Goal: Information Seeking & Learning: Learn about a topic

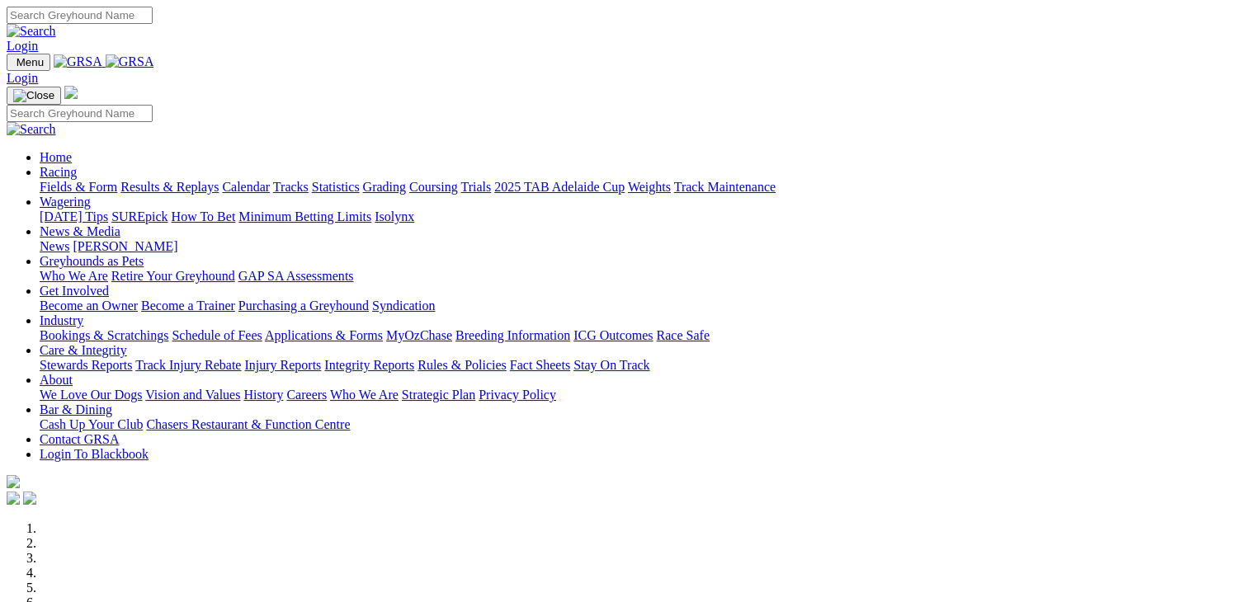
click at [108, 209] on link "[DATE] Tips" at bounding box center [74, 216] width 68 height 14
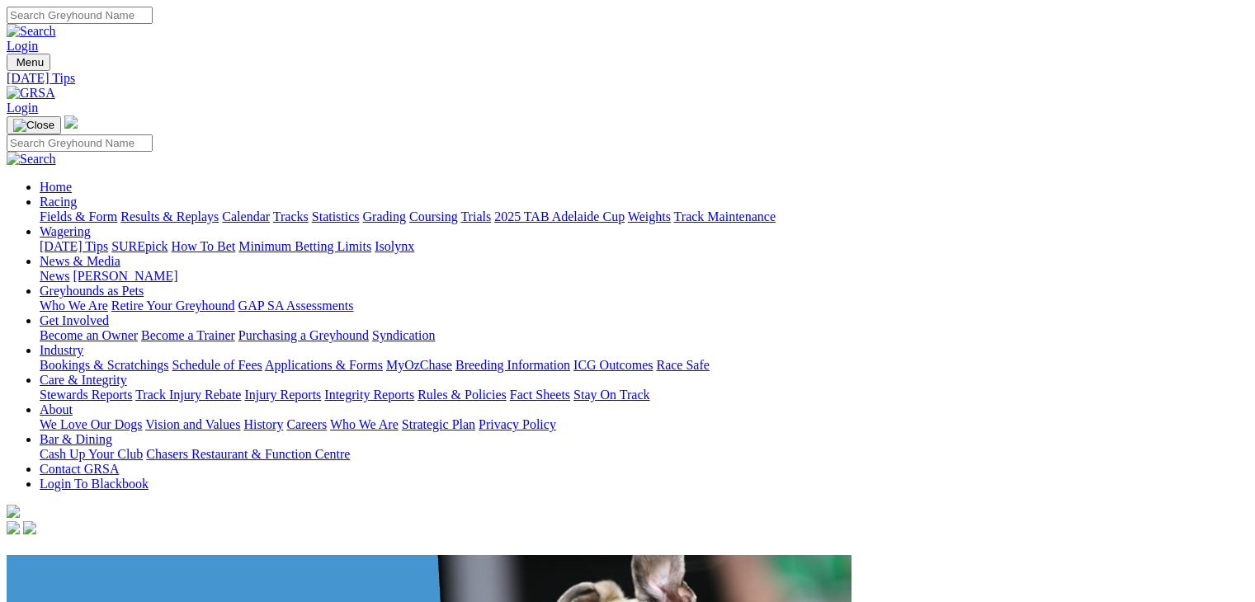
scroll to position [275, 0]
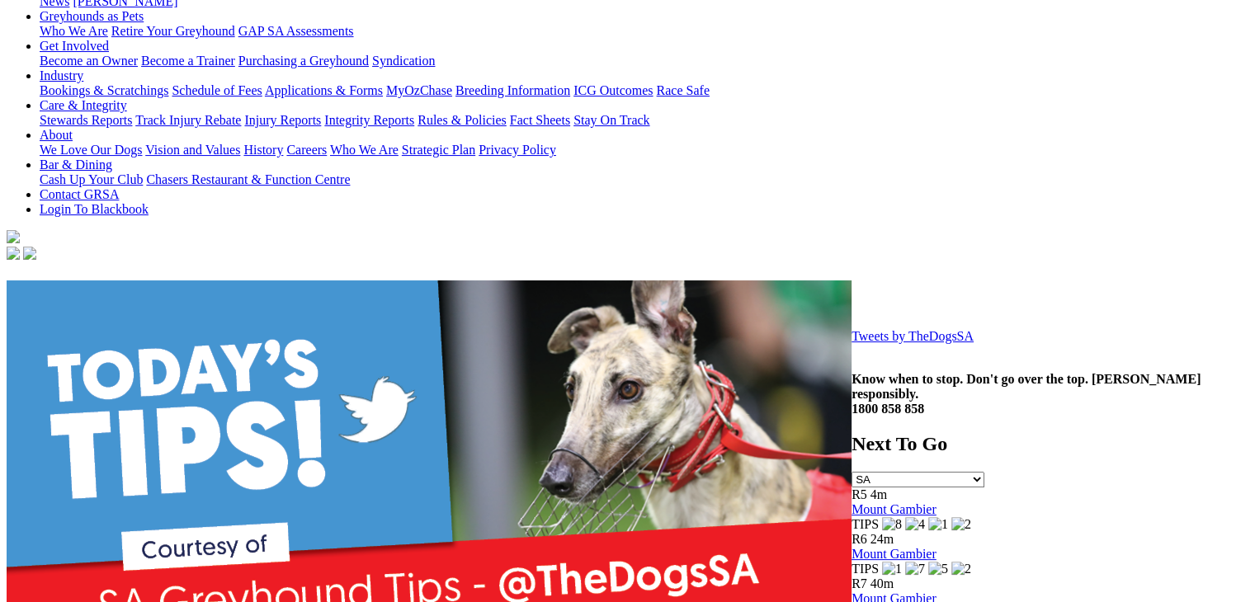
click at [851, 343] on link "Tweets by TheDogsSA" at bounding box center [912, 336] width 122 height 14
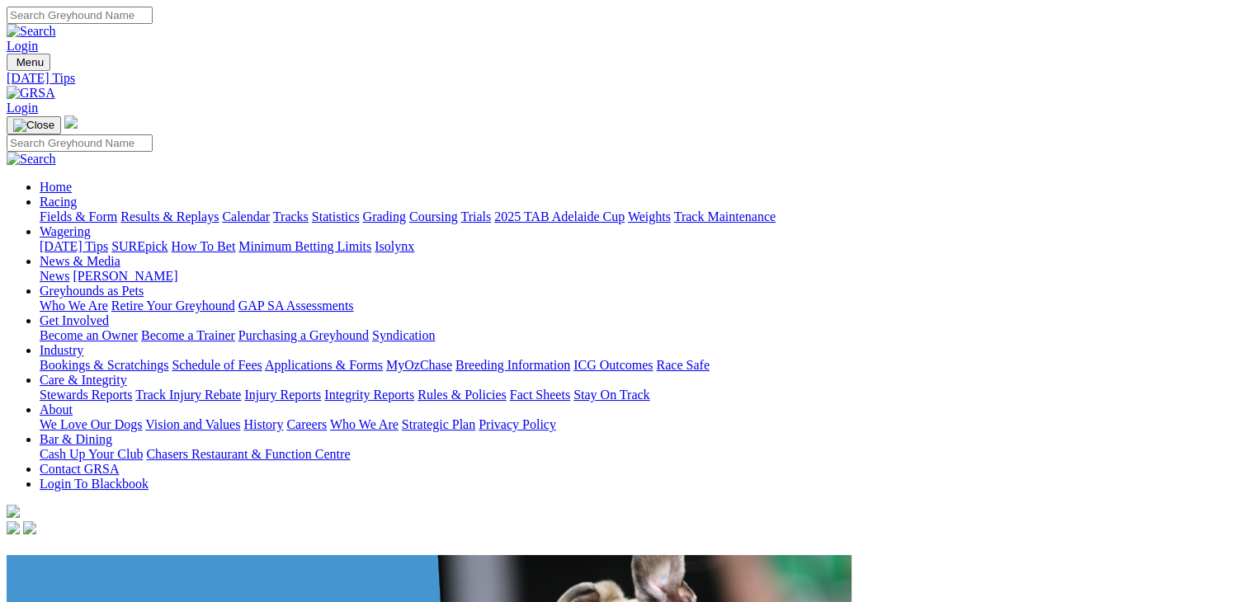
click at [167, 239] on link "SUREpick" at bounding box center [139, 246] width 56 height 14
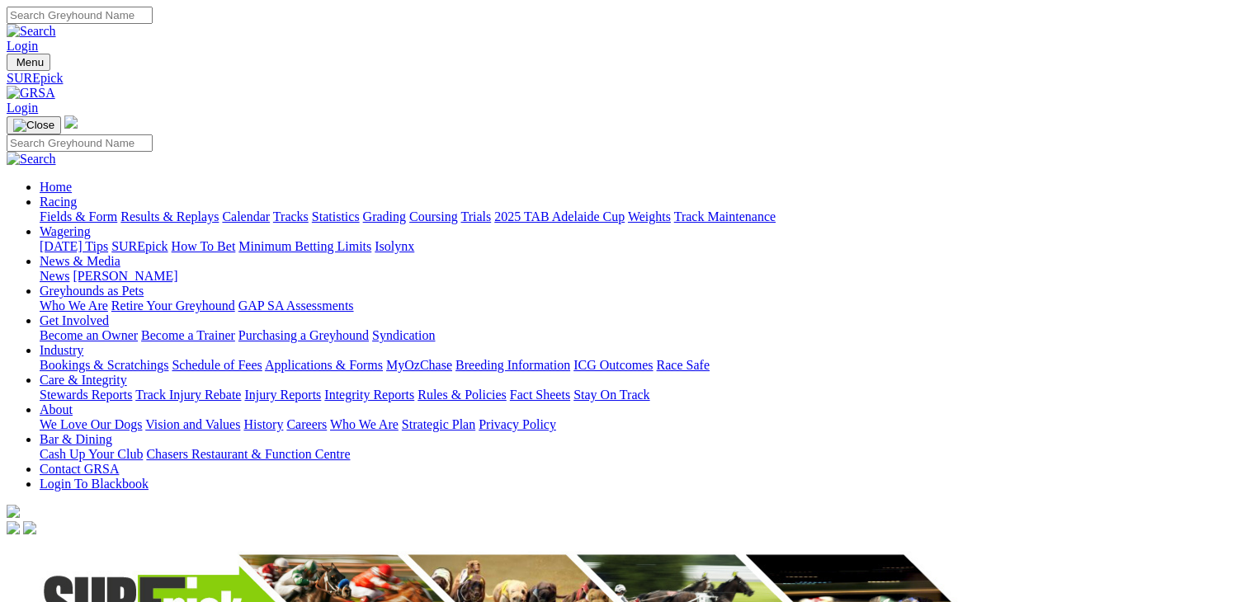
click at [108, 239] on link "[DATE] Tips" at bounding box center [74, 246] width 68 height 14
